Goal: Find specific page/section: Find specific page/section

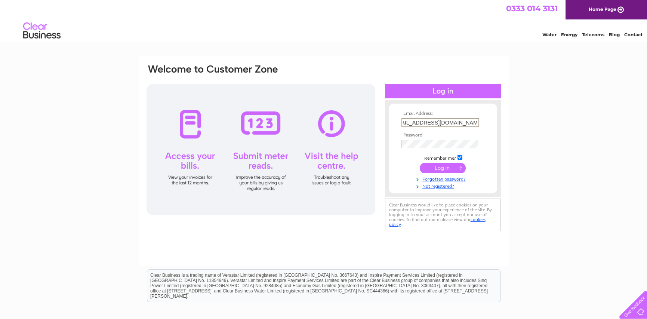
click at [442, 166] on input "submit" at bounding box center [443, 168] width 46 height 10
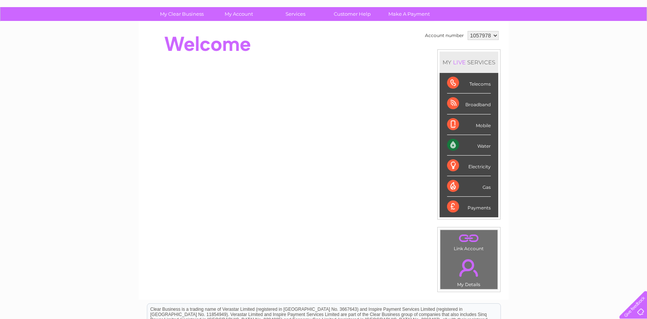
scroll to position [50, 0]
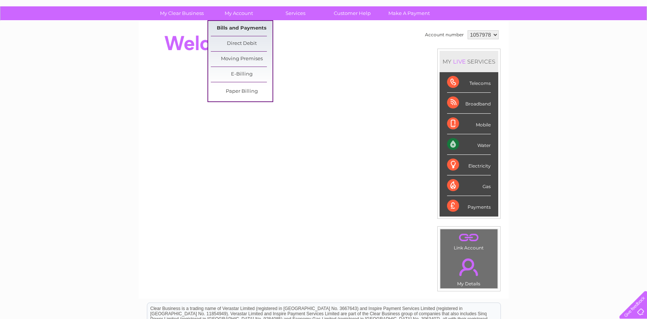
click at [233, 31] on link "Bills and Payments" at bounding box center [242, 28] width 62 height 15
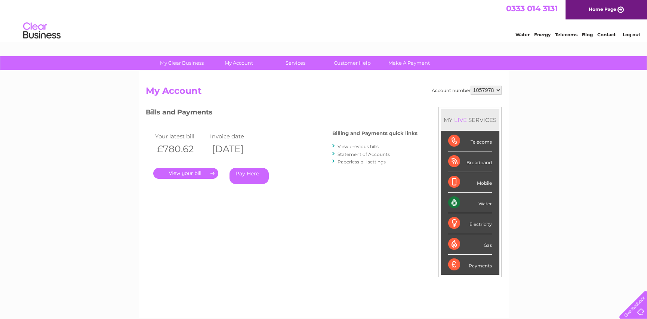
click at [358, 147] on link "View previous bills" at bounding box center [358, 147] width 41 height 6
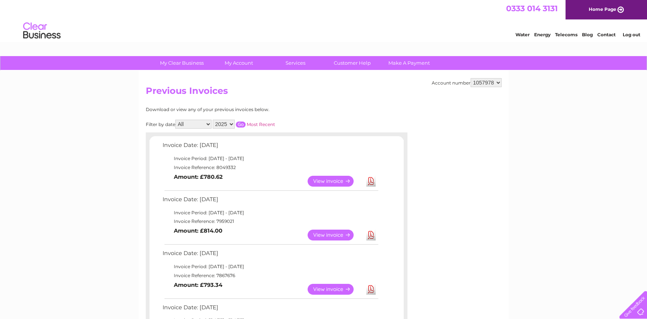
click at [342, 182] on link "View" at bounding box center [335, 181] width 55 height 11
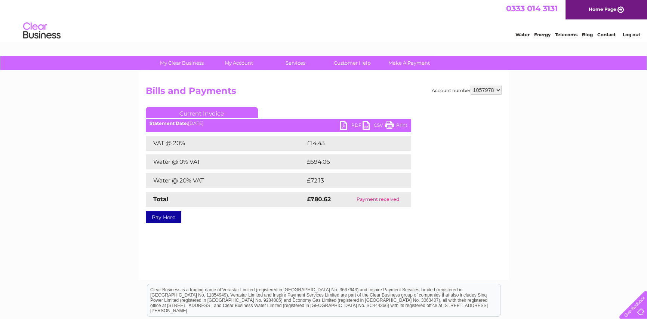
click at [343, 123] on link "PDF" at bounding box center [351, 126] width 22 height 11
